Goal: Transaction & Acquisition: Purchase product/service

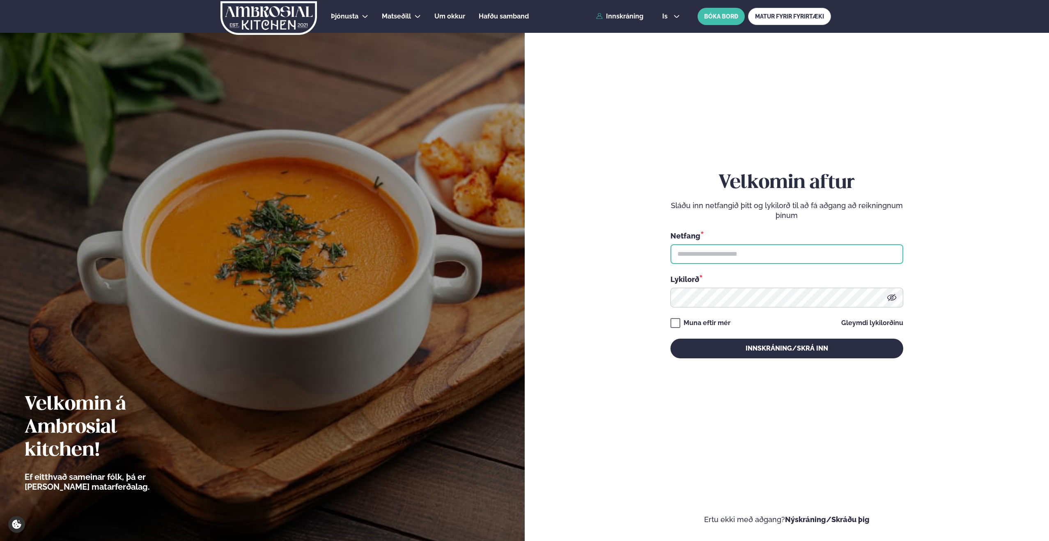
click at [716, 255] on input "text" at bounding box center [786, 254] width 233 height 20
click at [722, 257] on input "text" at bounding box center [786, 254] width 233 height 20
type input "**********"
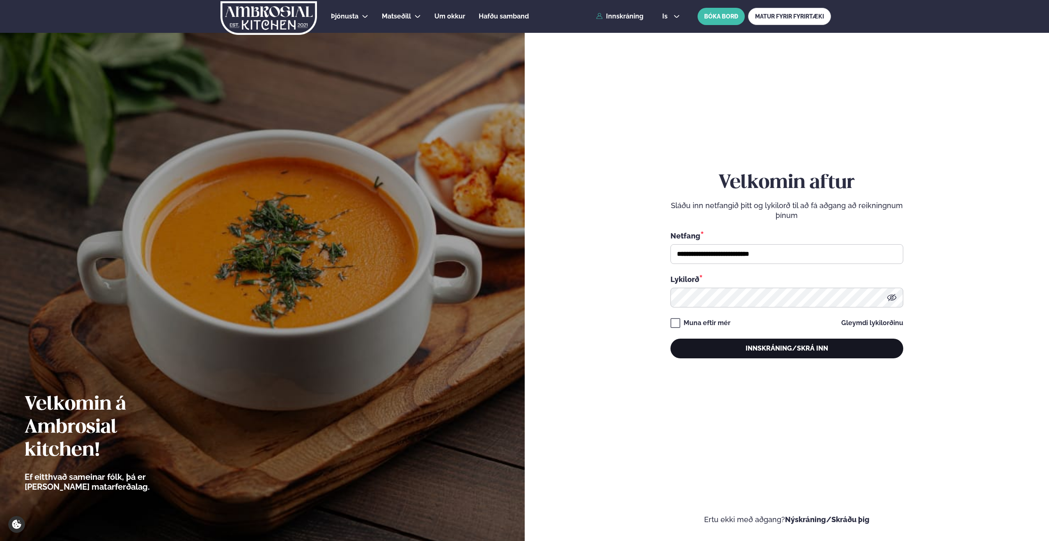
click at [729, 351] on button "Innskráning/Skrá inn" at bounding box center [786, 349] width 233 height 20
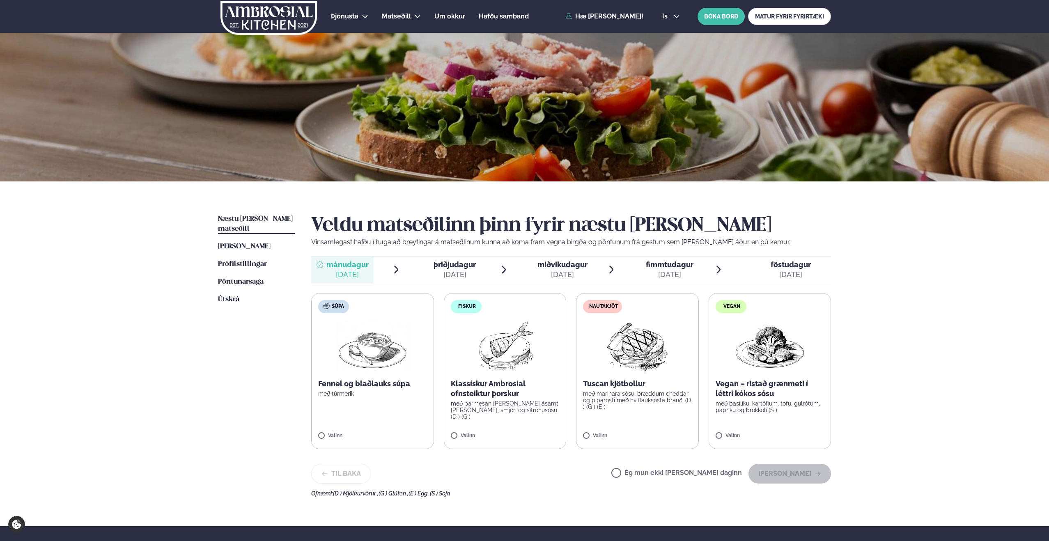
click at [490, 360] on img at bounding box center [504, 346] width 73 height 53
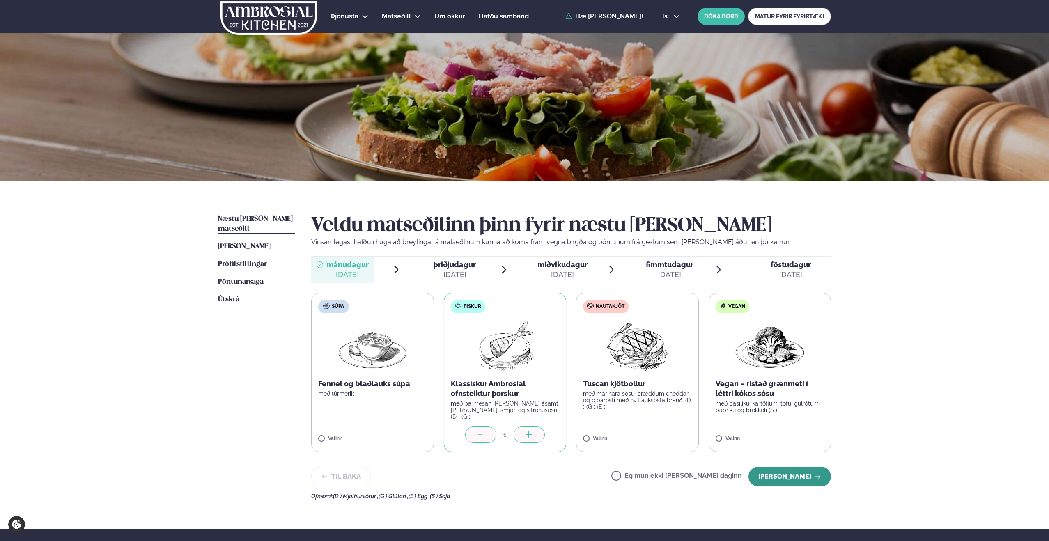
click at [793, 478] on button "[PERSON_NAME]" at bounding box center [789, 477] width 83 height 20
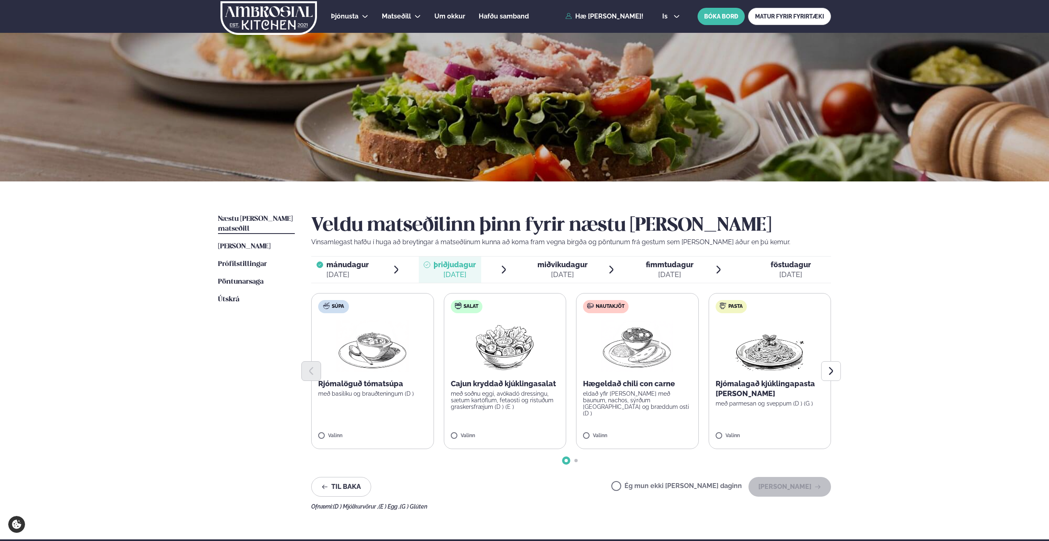
click at [624, 397] on p "eldað yfir [PERSON_NAME] með baunum, nachos, sýrðum [GEOGRAPHIC_DATA] og bræddu…" at bounding box center [637, 403] width 109 height 26
click at [783, 490] on button "[PERSON_NAME]" at bounding box center [789, 487] width 83 height 20
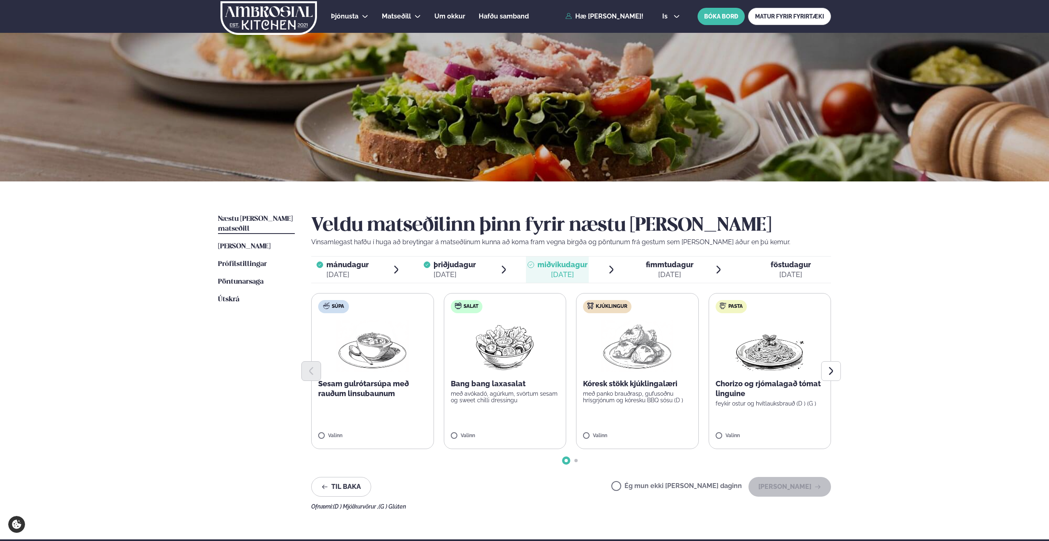
click at [489, 393] on p "með avókadó, agúrkum, svörtum sesam og sweet chilli dressingu" at bounding box center [505, 396] width 109 height 13
click at [785, 489] on button "[PERSON_NAME]" at bounding box center [789, 487] width 83 height 20
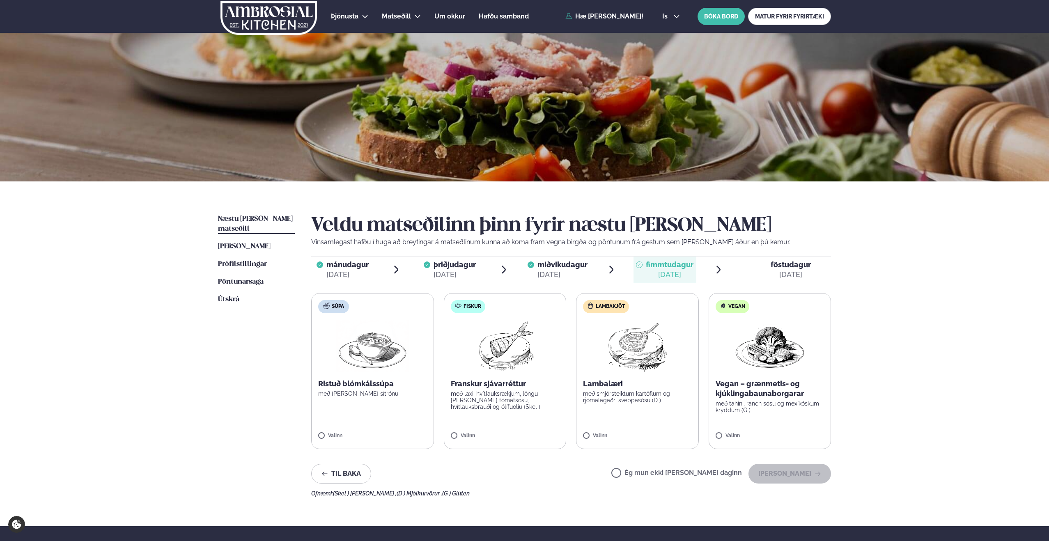
click at [643, 471] on label "Ég mun ekki [PERSON_NAME] daginn" at bounding box center [676, 474] width 131 height 9
click at [800, 475] on button "[PERSON_NAME]" at bounding box center [789, 474] width 83 height 20
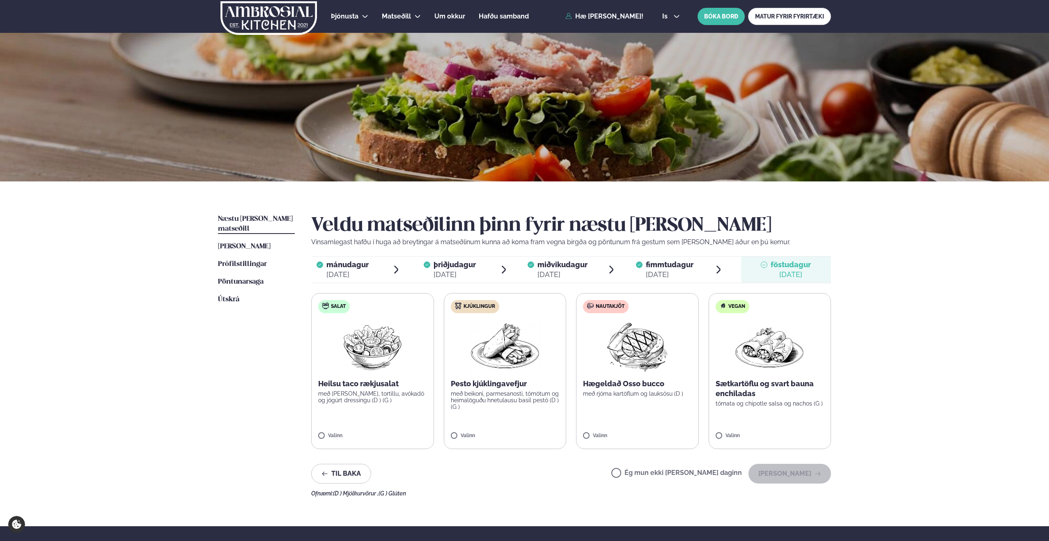
click at [643, 470] on label "Ég mun ekki [PERSON_NAME] daginn" at bounding box center [676, 474] width 131 height 9
click at [799, 472] on button "[PERSON_NAME]" at bounding box center [789, 474] width 83 height 20
